Goal: Find specific page/section: Find specific page/section

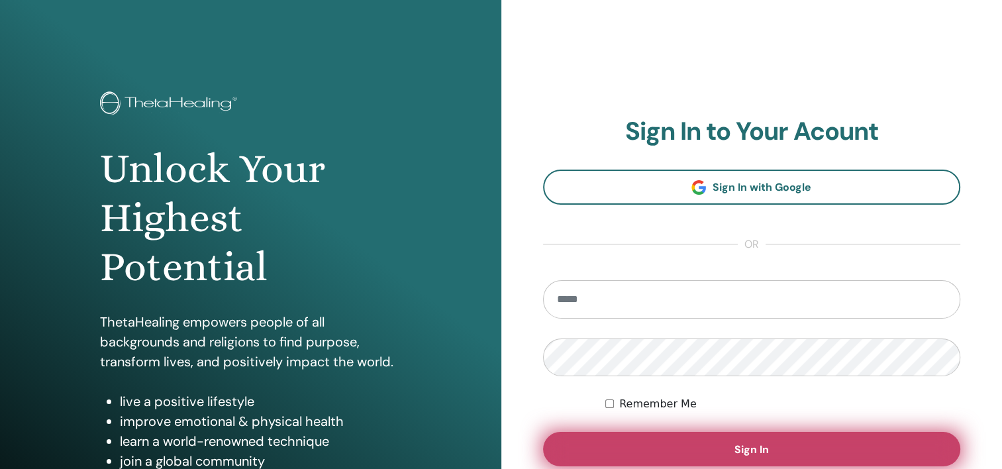
type input "**********"
click at [705, 442] on button "Sign In" at bounding box center [752, 449] width 418 height 34
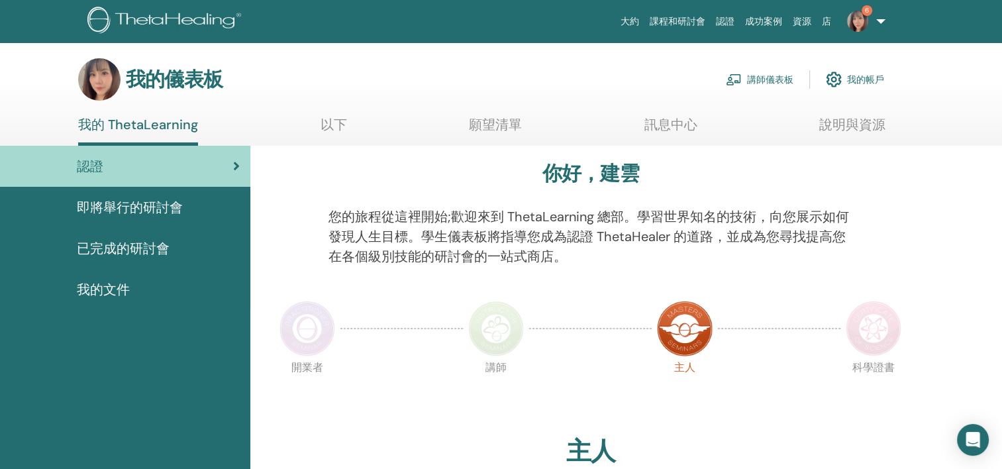
click at [760, 78] on font "講師儀表板" at bounding box center [770, 79] width 46 height 12
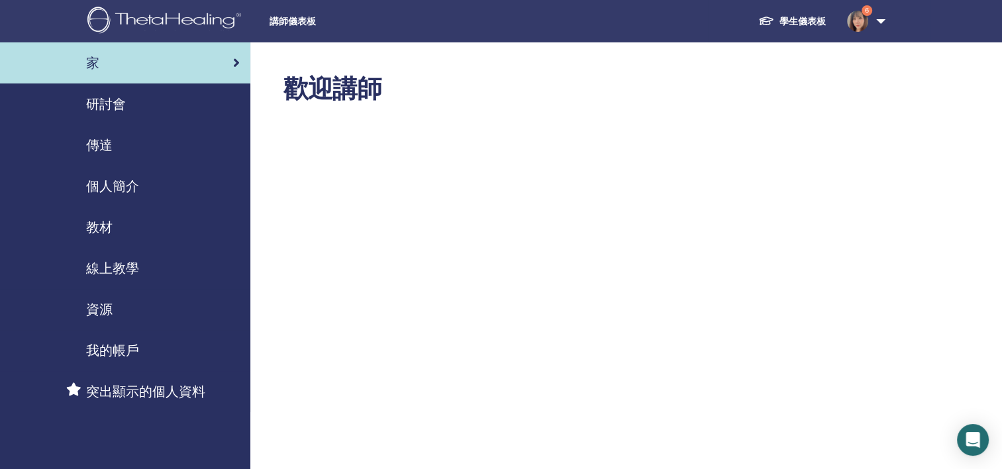
click at [119, 103] on span "研討會" at bounding box center [106, 104] width 40 height 20
